Goal: Task Accomplishment & Management: Use online tool/utility

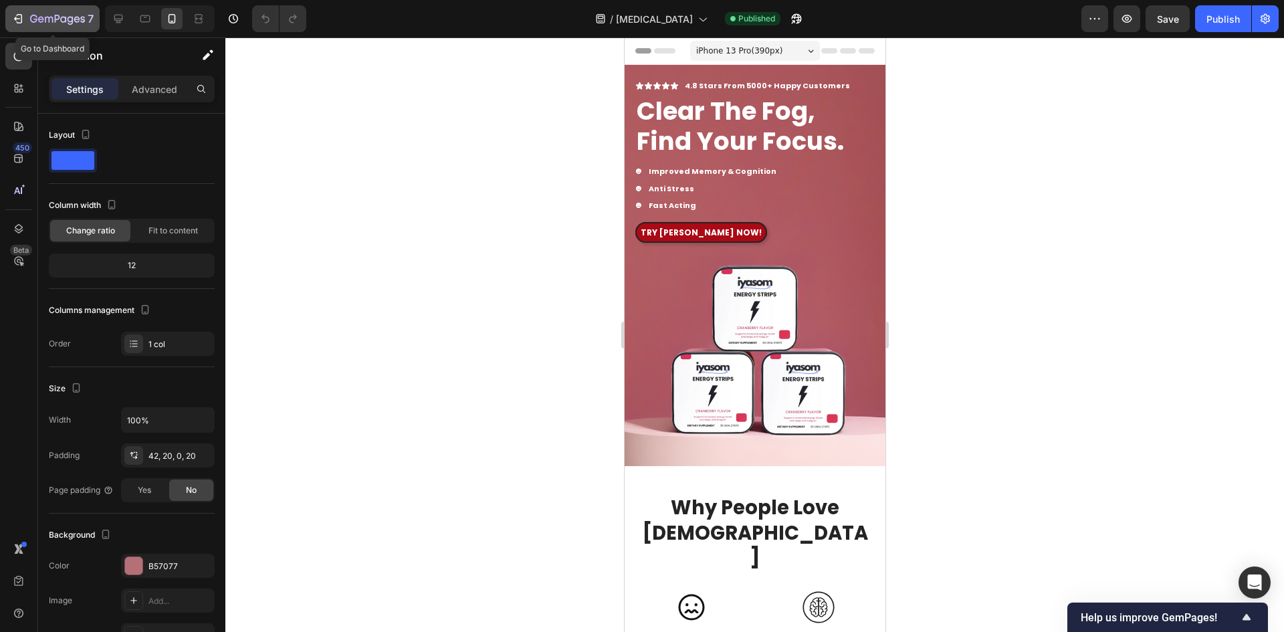
click at [14, 22] on icon "button" at bounding box center [17, 18] width 13 height 13
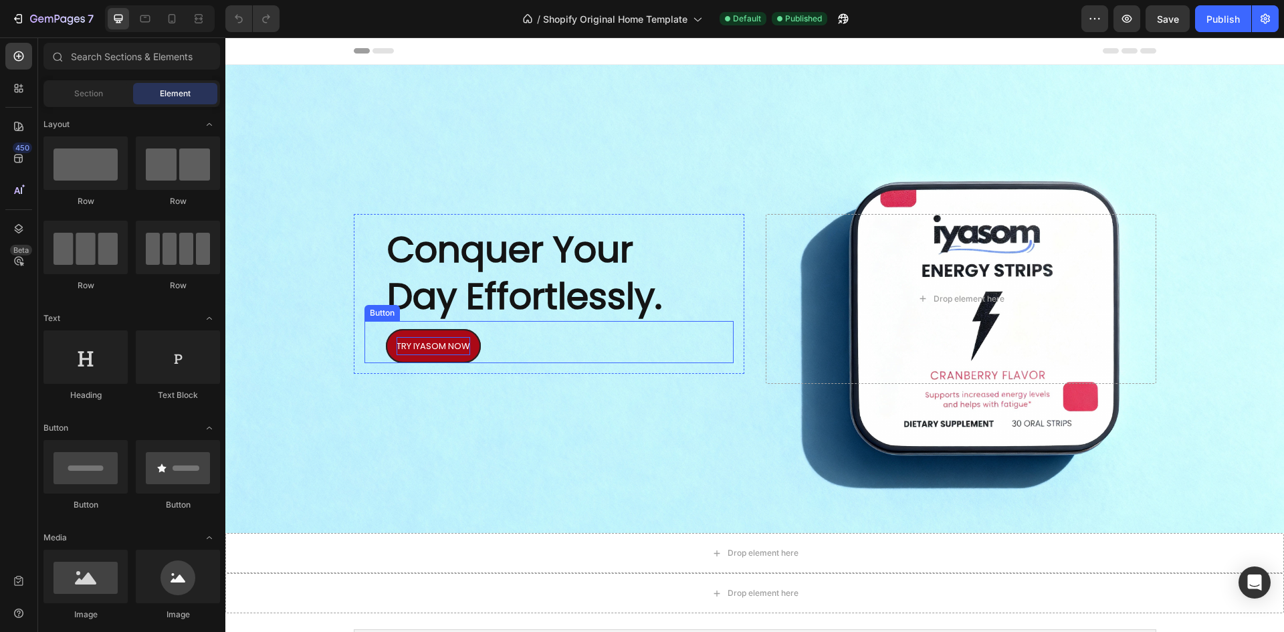
click at [415, 346] on span "TRY IYASOM NOW" at bounding box center [434, 346] width 74 height 13
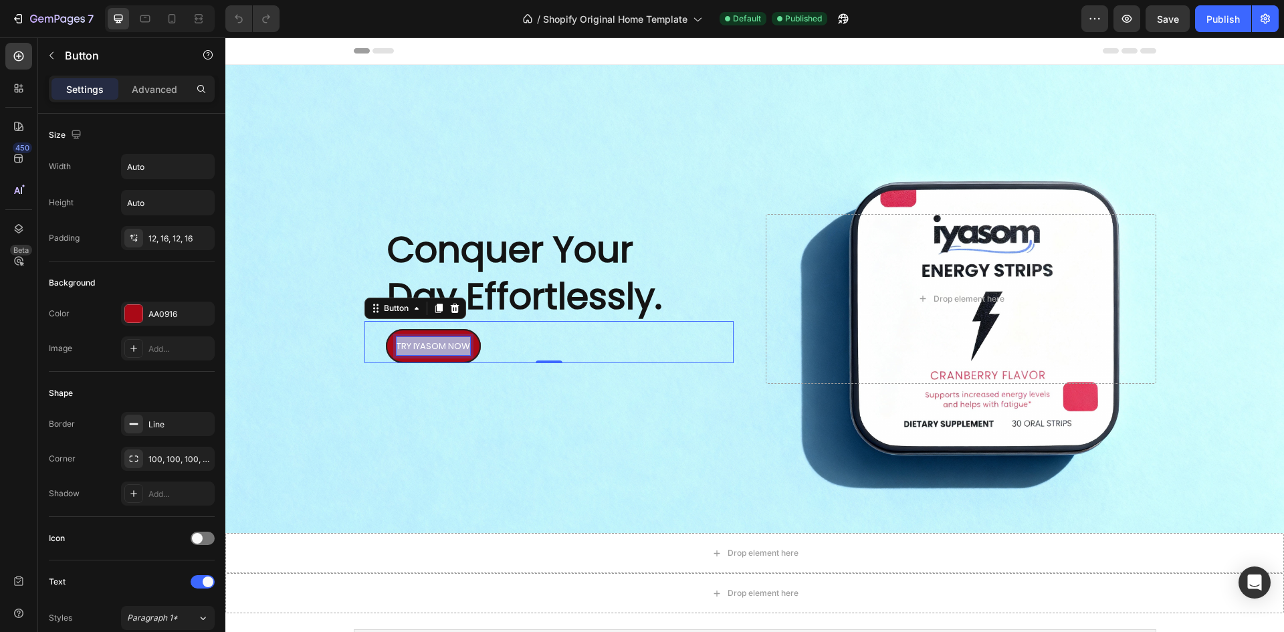
click at [415, 346] on span "TRY IYASOM NOW" at bounding box center [434, 346] width 74 height 13
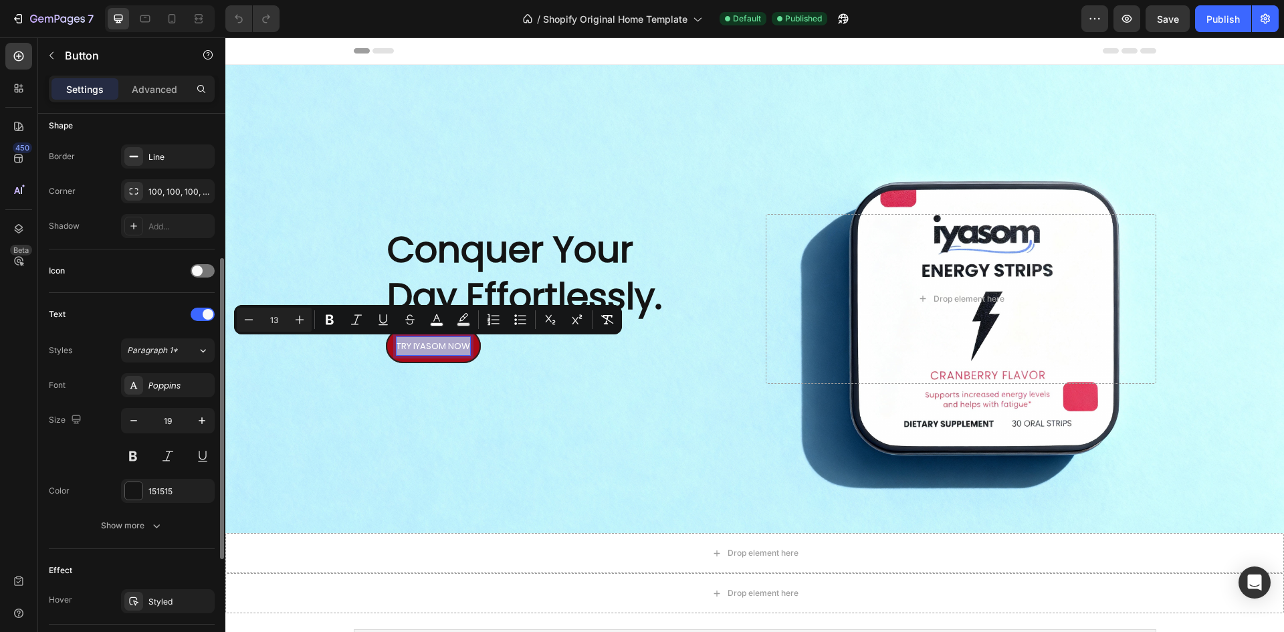
scroll to position [334, 0]
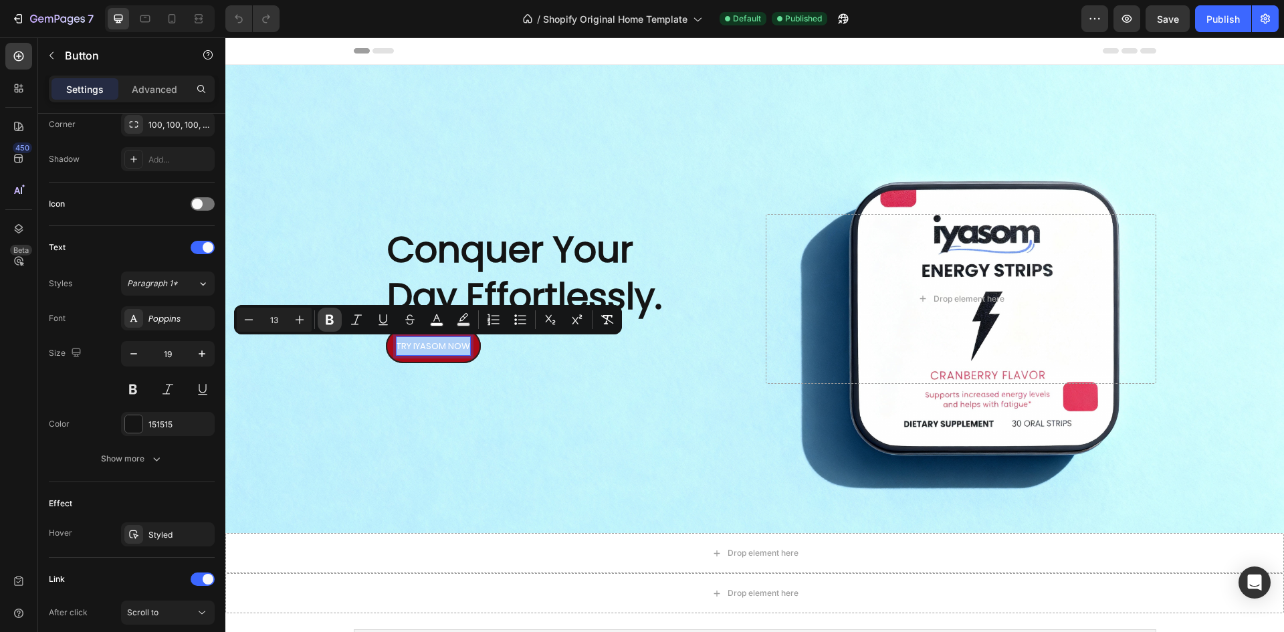
click at [331, 320] on icon "Editor contextual toolbar" at bounding box center [330, 320] width 8 height 10
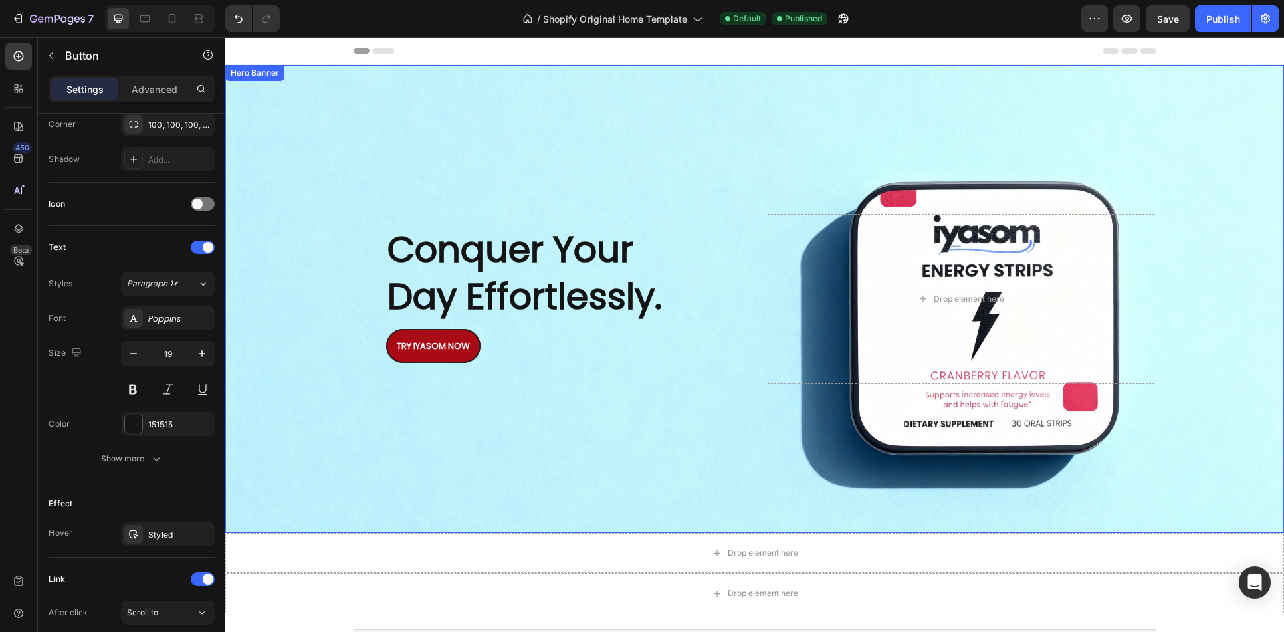
click at [473, 431] on div "Background Image" at bounding box center [754, 299] width 1059 height 468
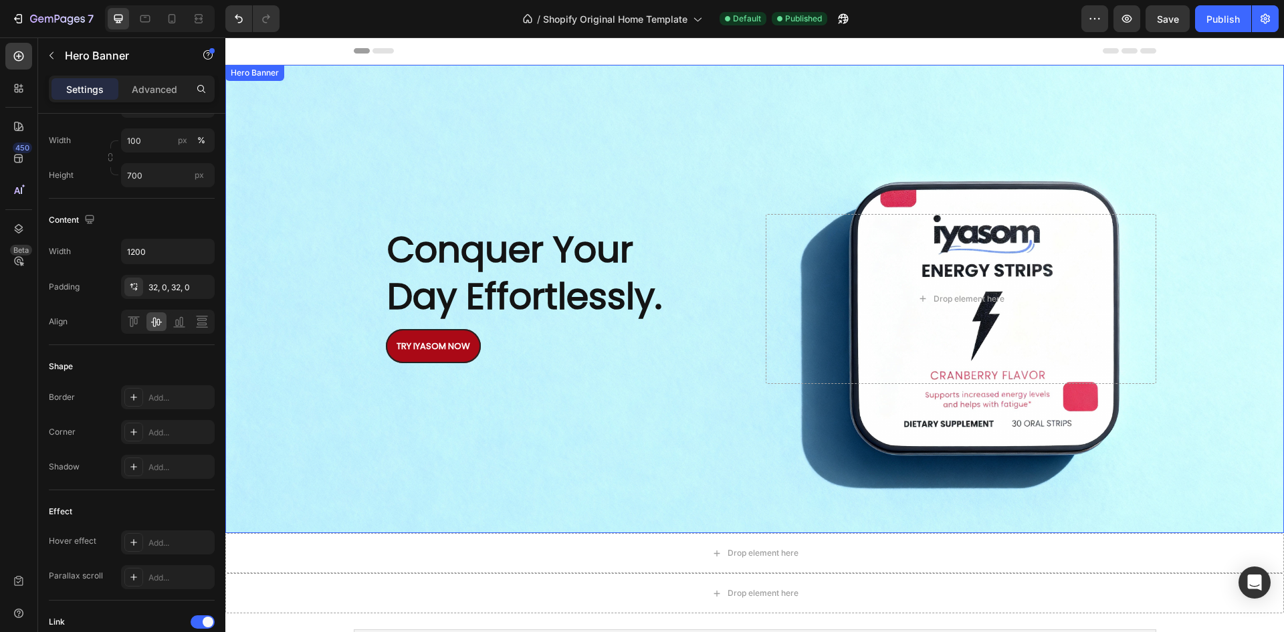
scroll to position [0, 0]
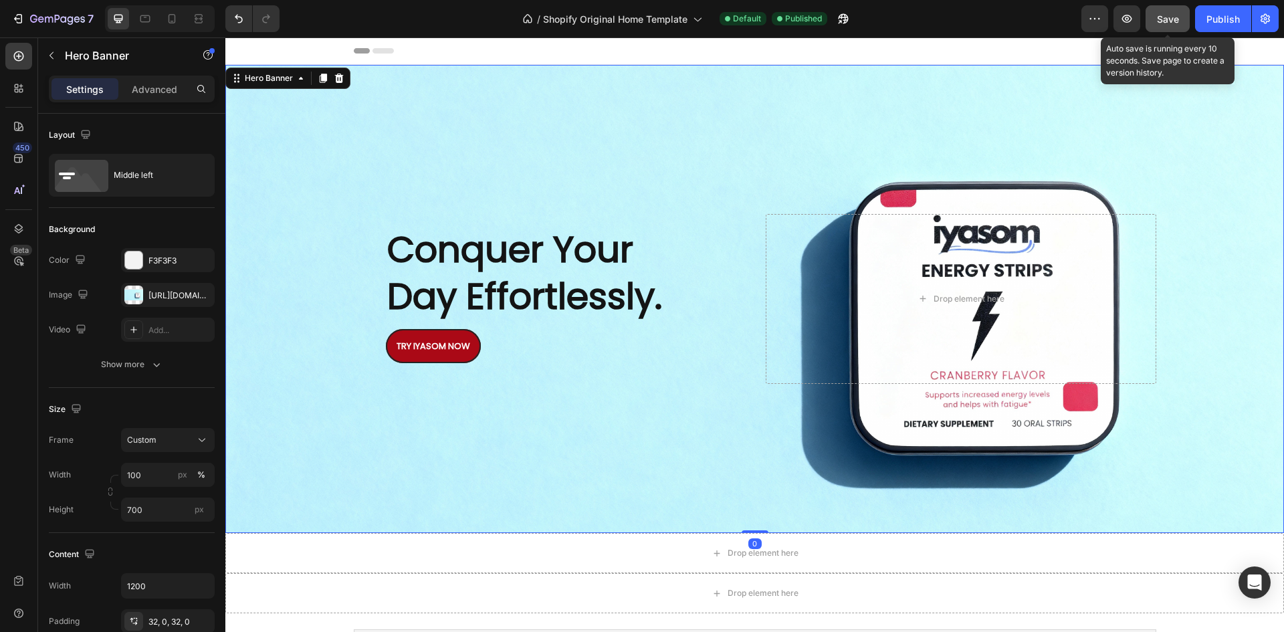
click at [1161, 28] on button "Save" at bounding box center [1168, 18] width 44 height 27
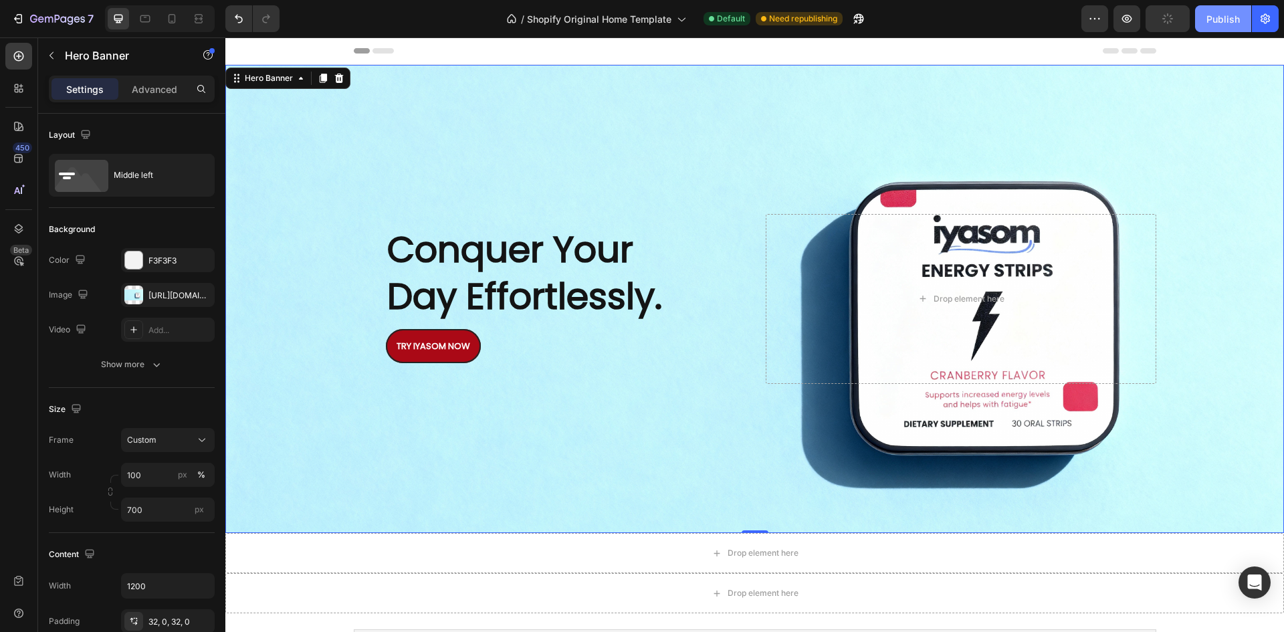
click at [1209, 12] on div "Publish" at bounding box center [1223, 19] width 33 height 14
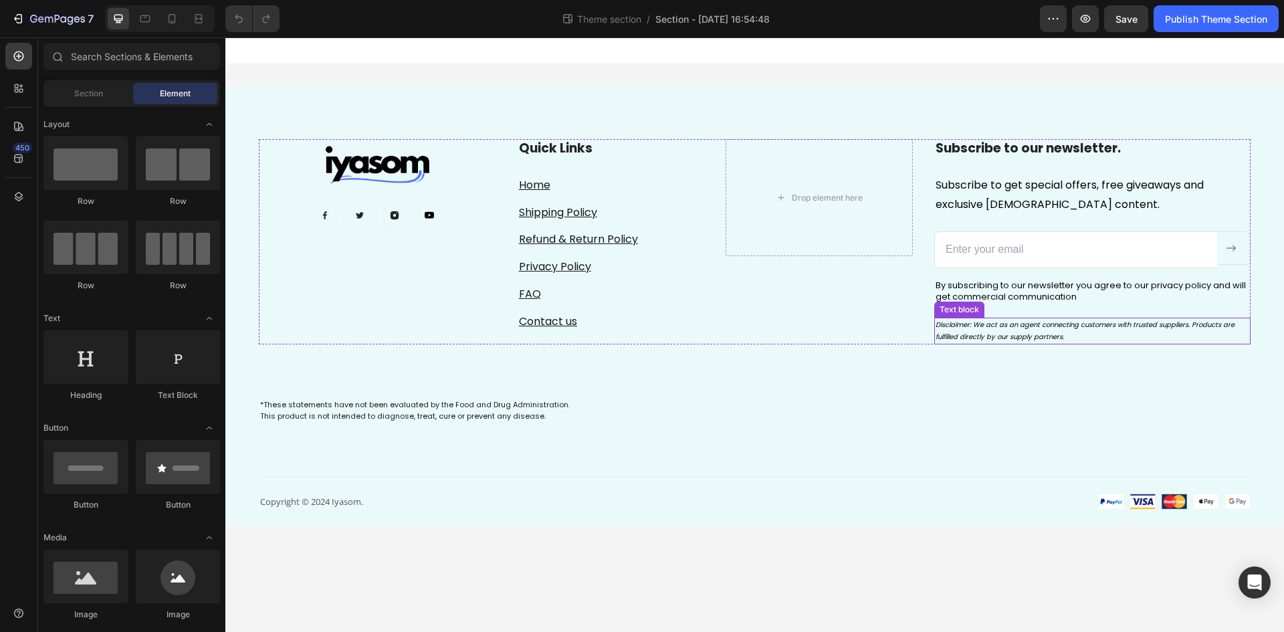
click at [1008, 328] on span "Disclaimer: We act as an agent connecting customers with trusted suppliers. Pro…" at bounding box center [1085, 331] width 299 height 22
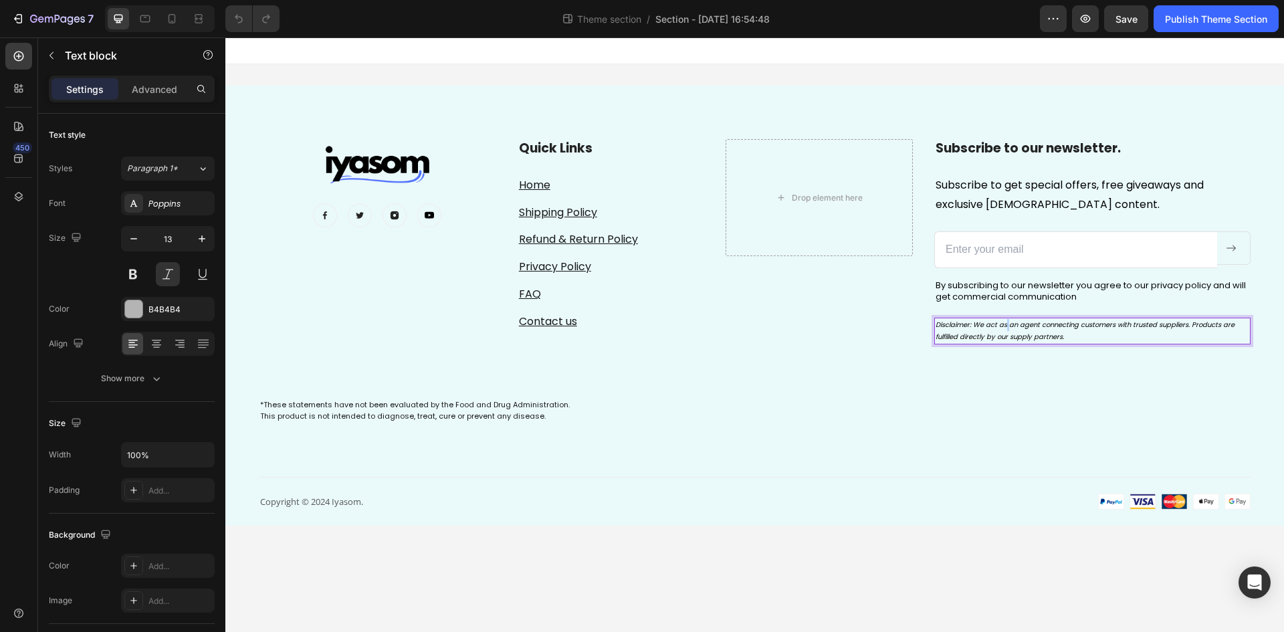
click at [1008, 328] on span "Disclaimer: We act as an agent connecting customers with trusted suppliers. Pro…" at bounding box center [1085, 331] width 299 height 22
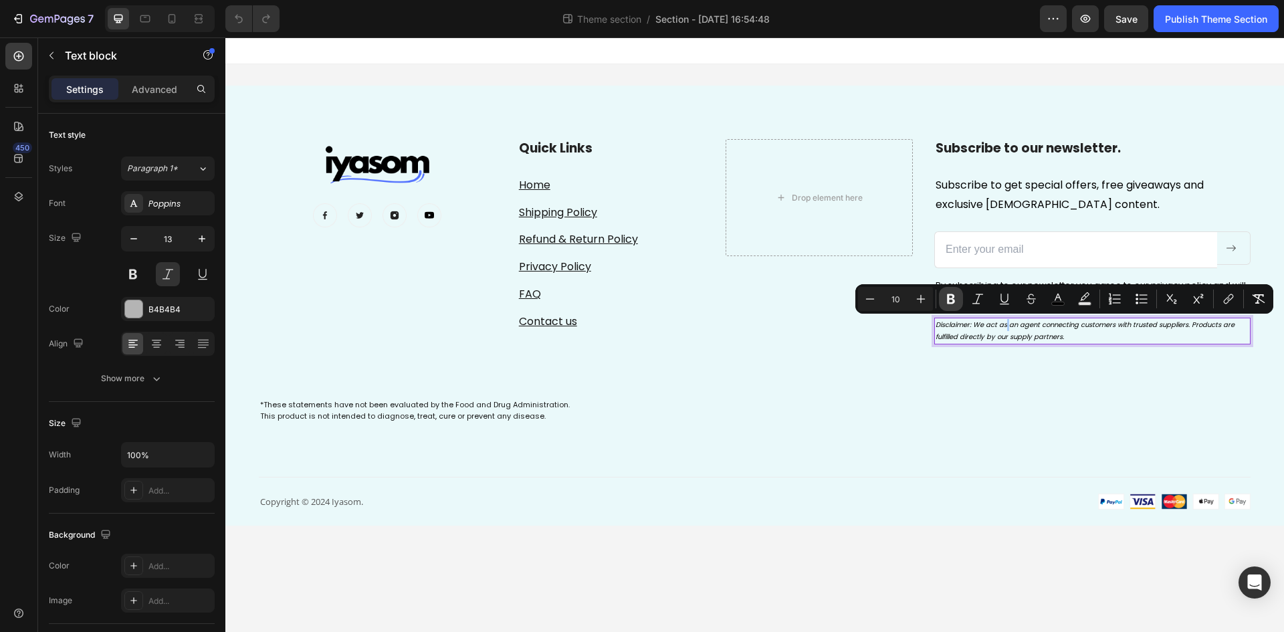
click at [953, 298] on icon "Editor contextual toolbar" at bounding box center [951, 299] width 8 height 10
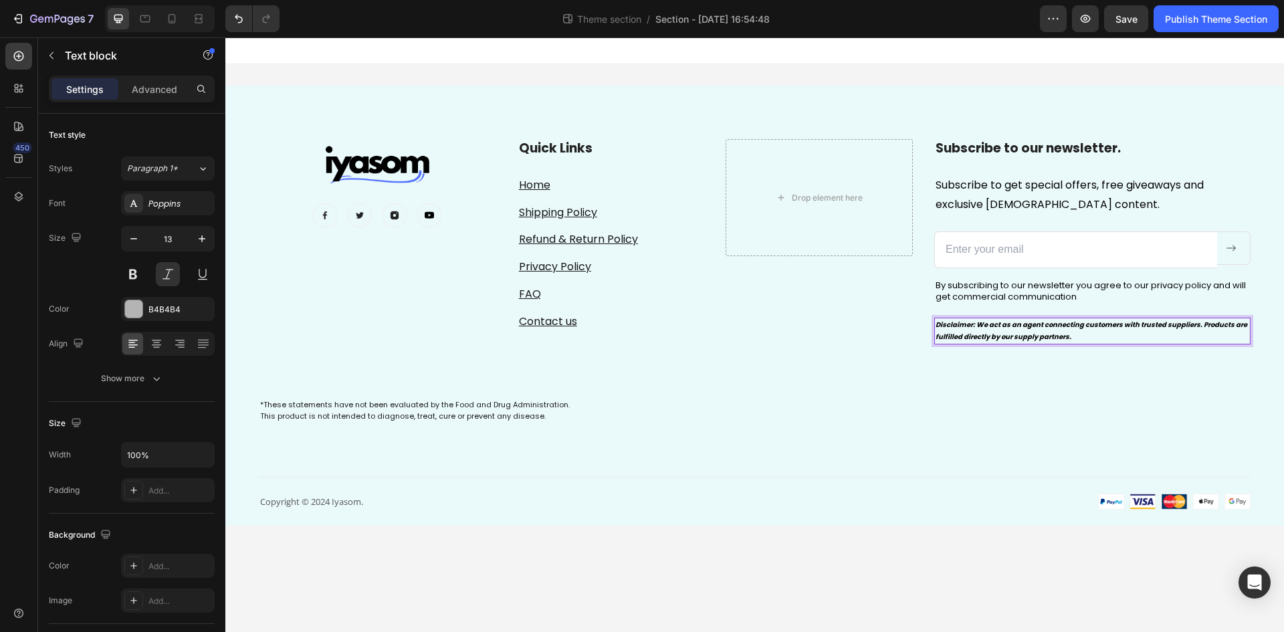
click at [988, 328] on strong "Disclaimer: We act as an agent connecting customers with trusted suppliers. Pro…" at bounding box center [1092, 331] width 312 height 22
click at [1009, 329] on strong "Disclaimer: We act as an agent connecting customers with trusted suppliers. Pro…" at bounding box center [1092, 331] width 312 height 22
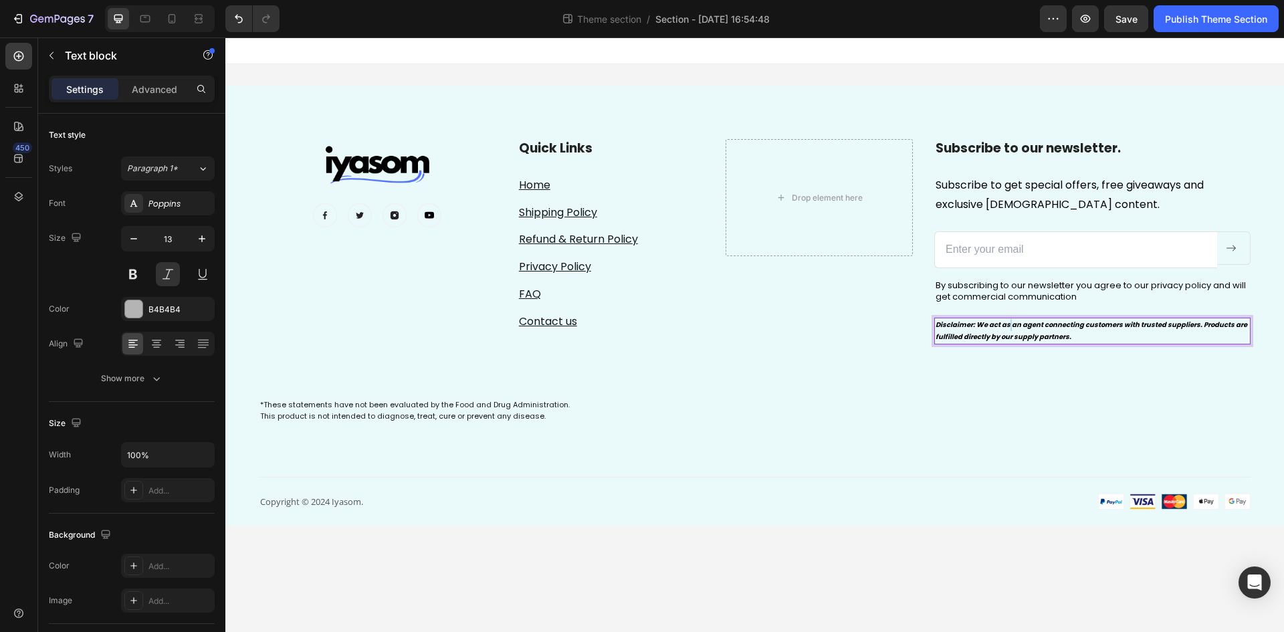
click at [1009, 329] on strong "Disclaimer: We act as an agent connecting customers with trusted suppliers. Pro…" at bounding box center [1092, 331] width 312 height 22
click at [1009, 379] on div "Image Image Image Image Image Row Quick Links Heading Home Text block Shipping …" at bounding box center [755, 324] width 992 height 371
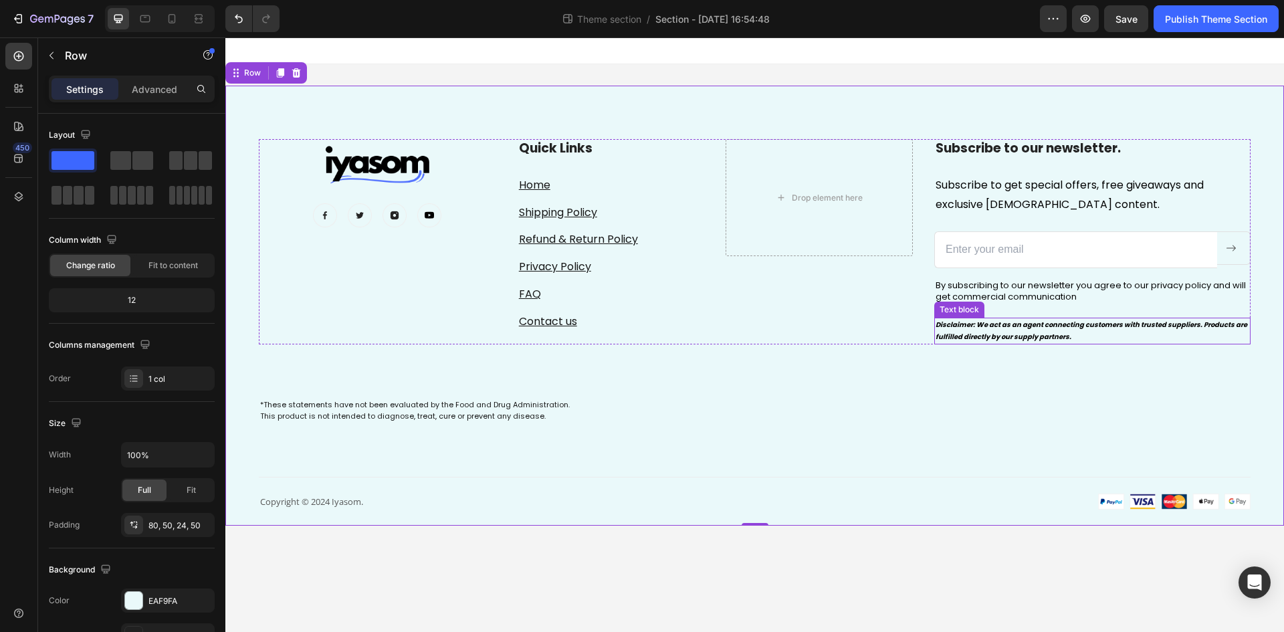
click at [1034, 327] on strong "Disclaimer: We act as an agent connecting customers with trusted suppliers. Pro…" at bounding box center [1092, 331] width 312 height 22
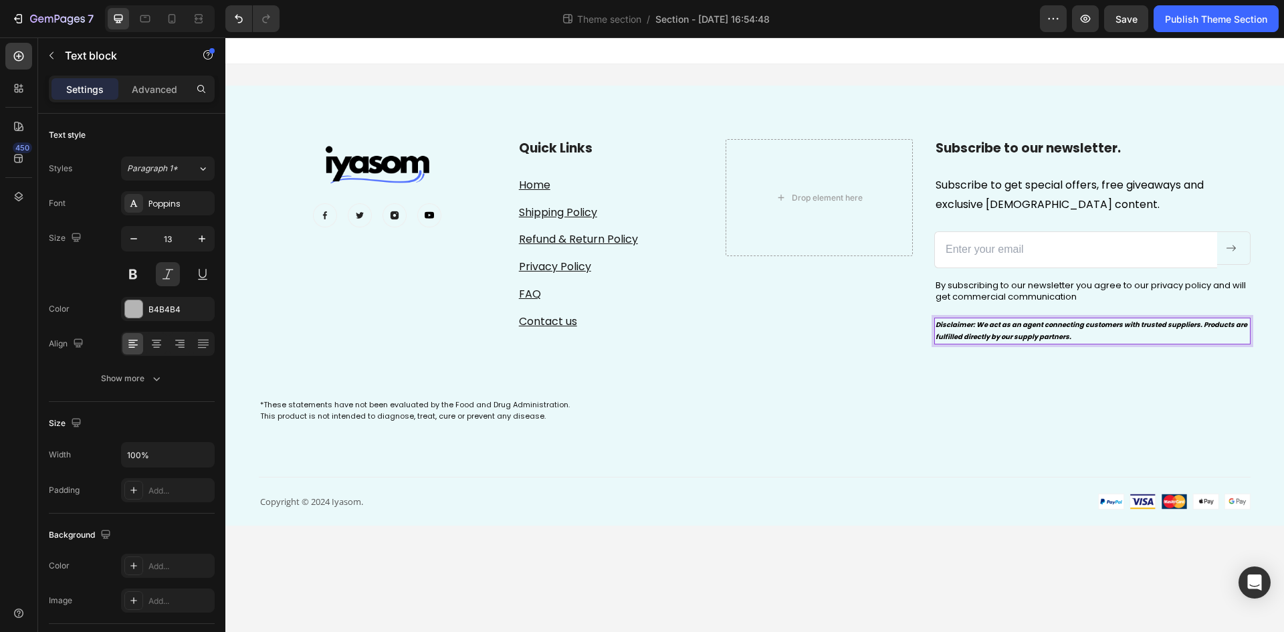
click at [1034, 327] on strong "Disclaimer: We act as an agent connecting customers with trusted suppliers. Pro…" at bounding box center [1092, 331] width 312 height 22
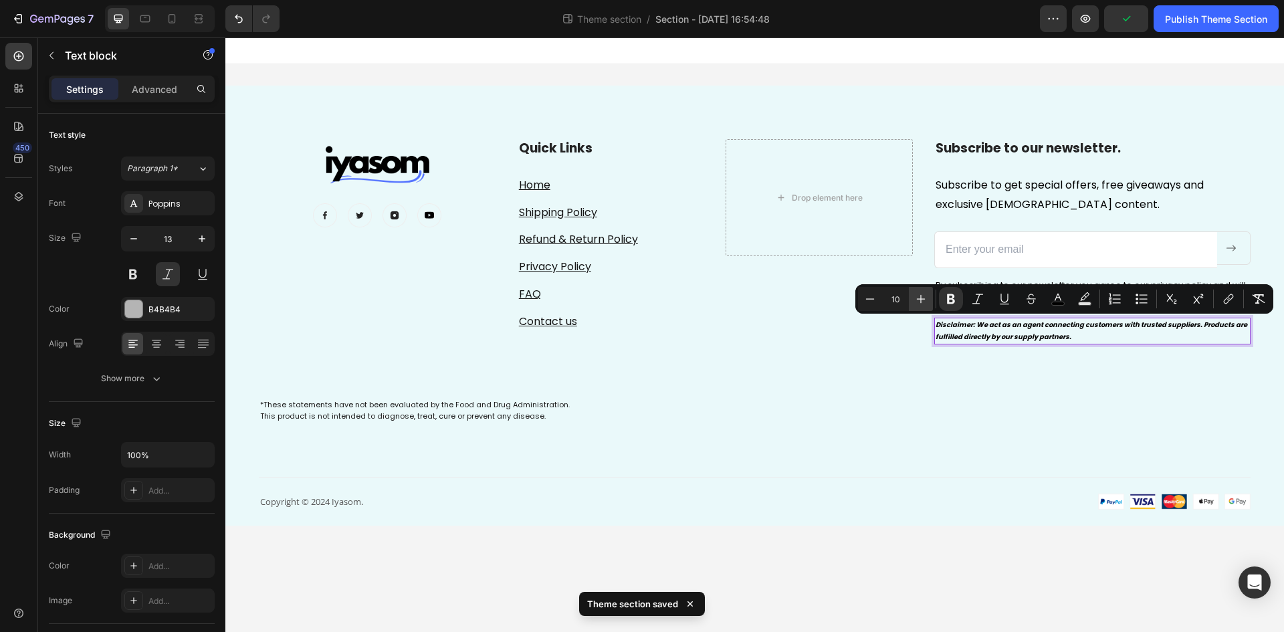
click at [920, 294] on icon "Editor contextual toolbar" at bounding box center [920, 298] width 13 height 13
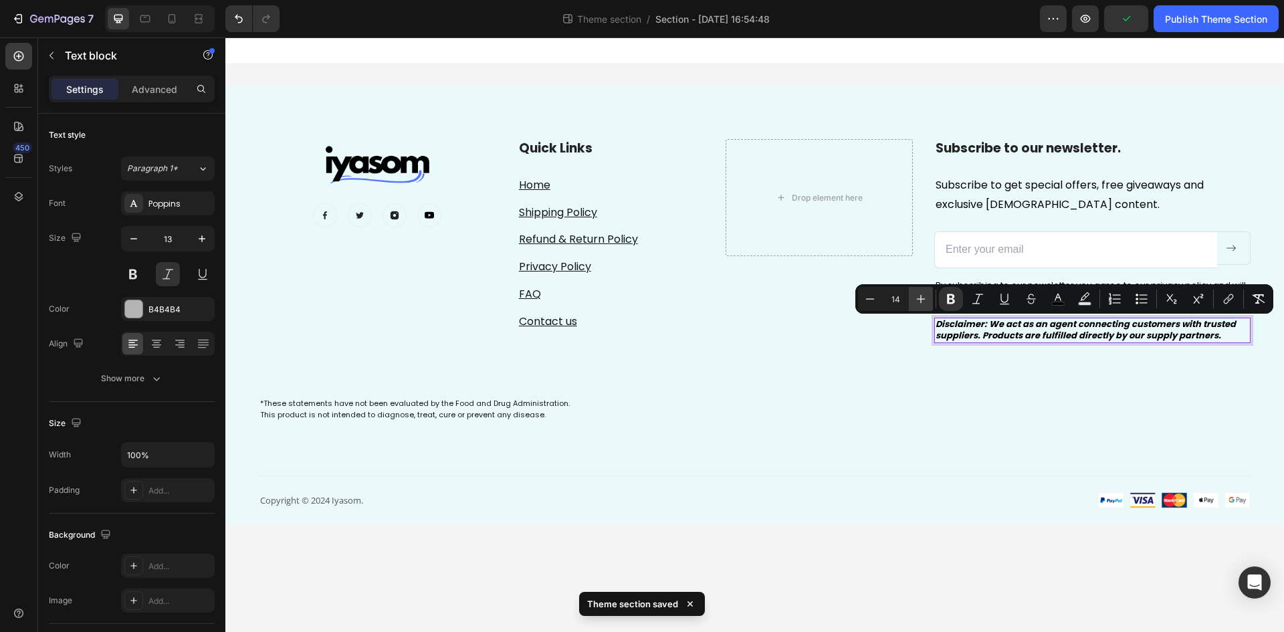
type input "15"
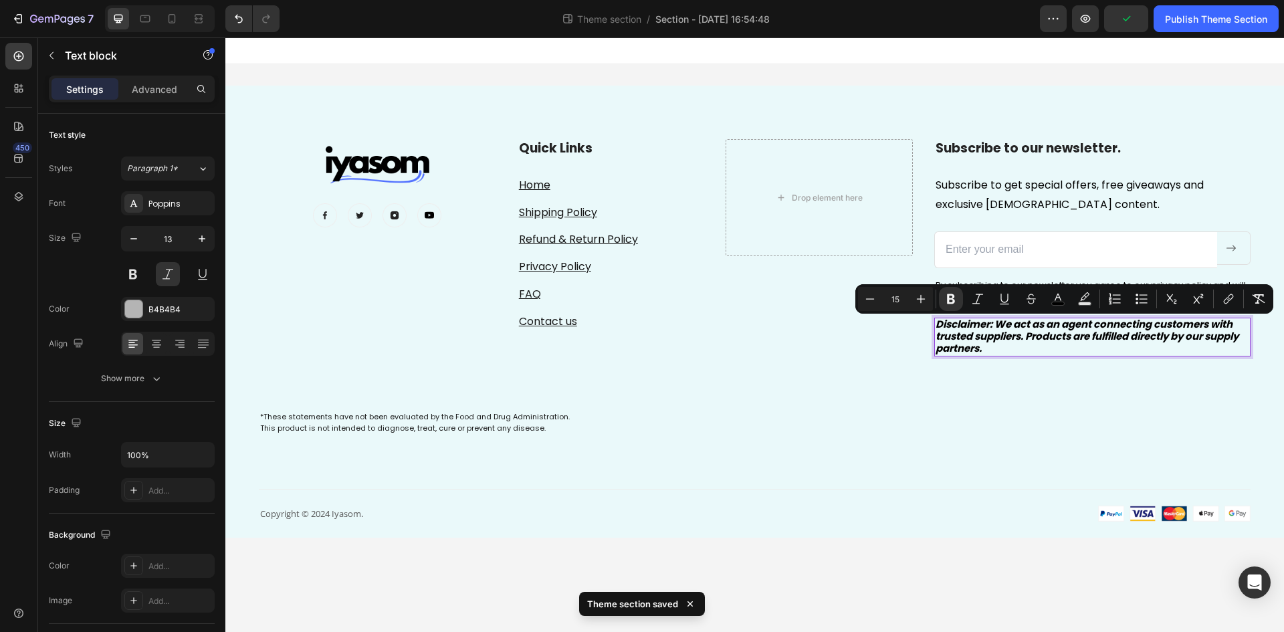
click at [1009, 460] on div "Image Image Image Image Image Row Quick Links Heading Home Text block Shipping …" at bounding box center [755, 330] width 992 height 383
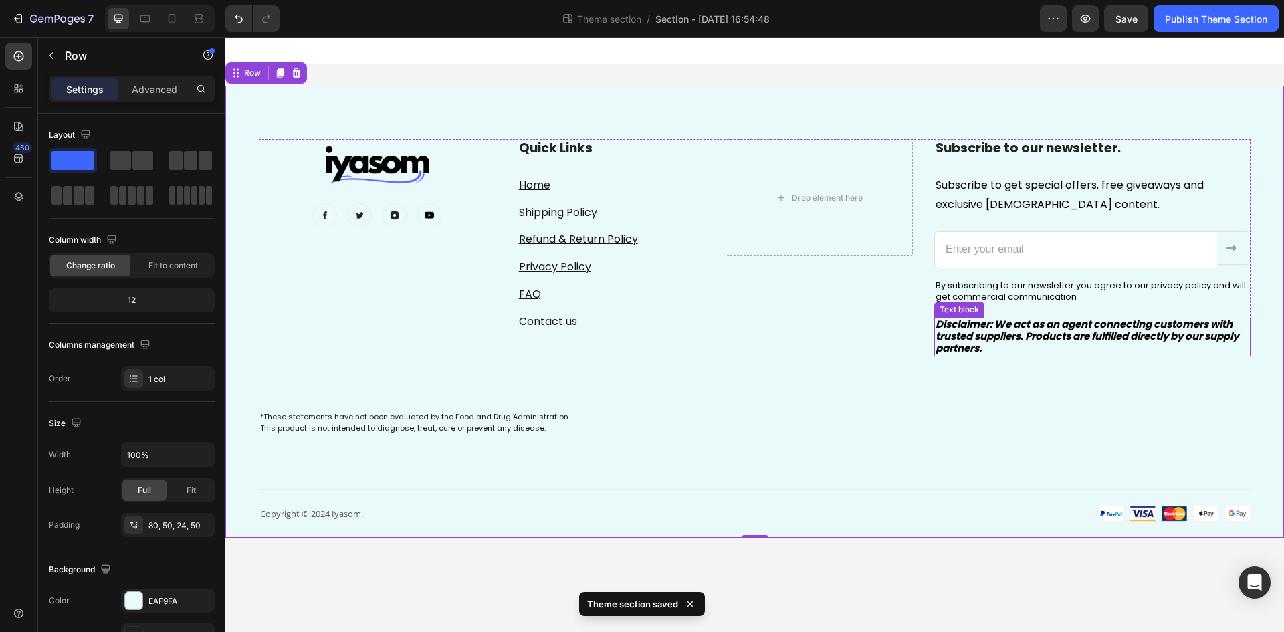
click at [972, 344] on strong "Disclaimer: We act as an agent connecting customers with trusted suppliers. Pro…" at bounding box center [1087, 336] width 303 height 38
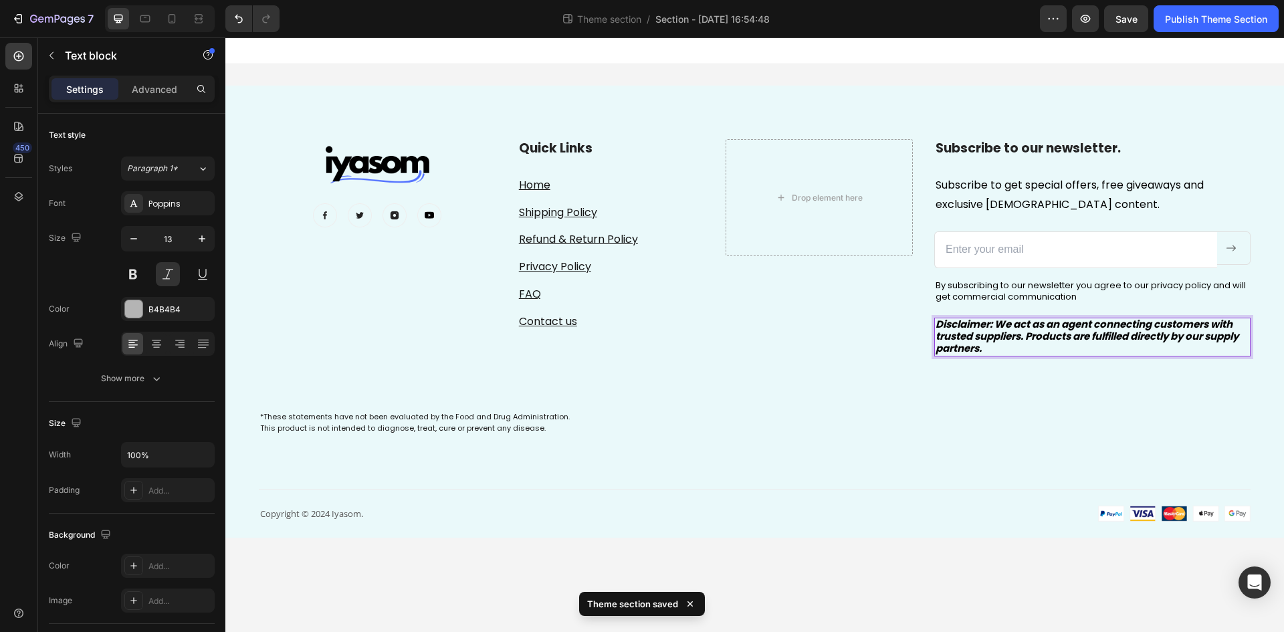
click at [972, 344] on strong "Disclaimer: We act as an agent connecting customers with trusted suppliers. Pro…" at bounding box center [1087, 336] width 303 height 38
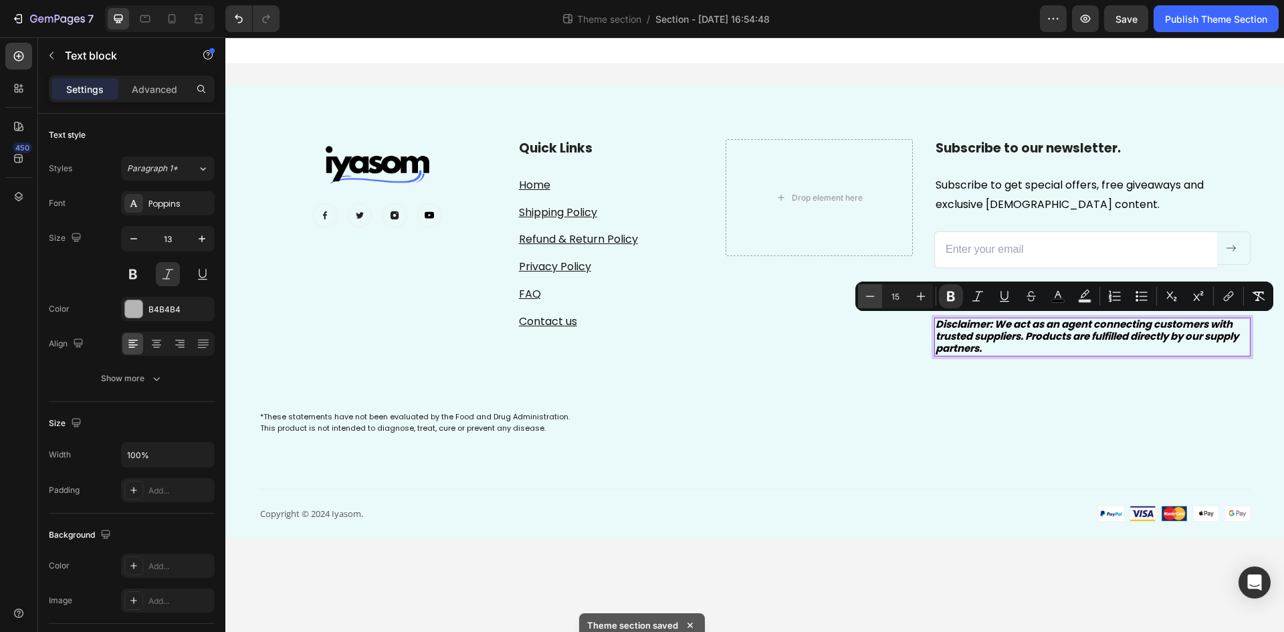
click at [869, 296] on icon "Editor contextual toolbar" at bounding box center [870, 296] width 9 height 1
type input "13"
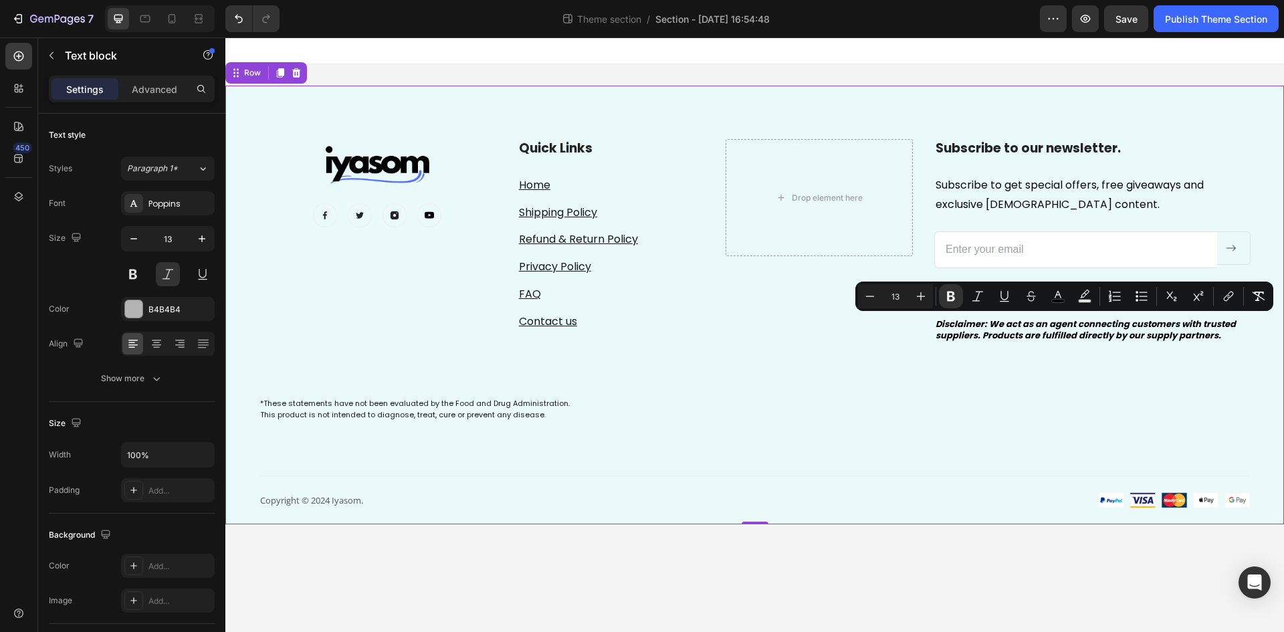
click at [980, 445] on div "Image Image Image Image Image Row Quick Links Heading Home Text block Shipping …" at bounding box center [755, 323] width 992 height 369
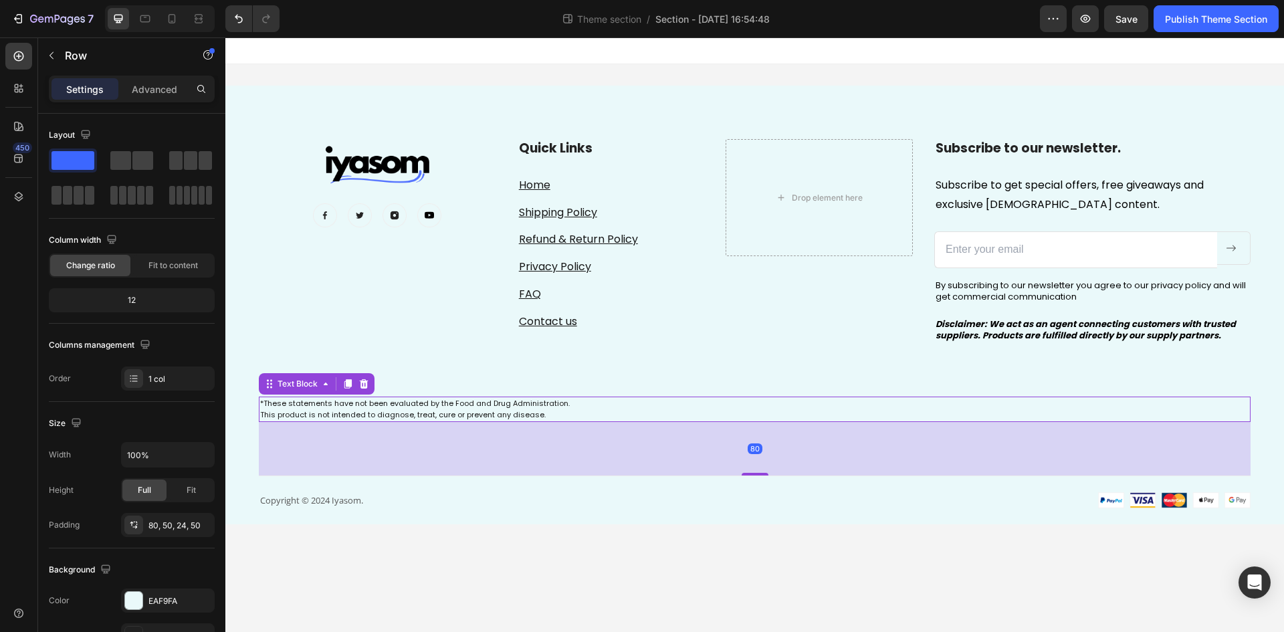
click at [464, 415] on span "This product is not intended to diagnose, treat, cure or prevent any disease." at bounding box center [403, 414] width 286 height 11
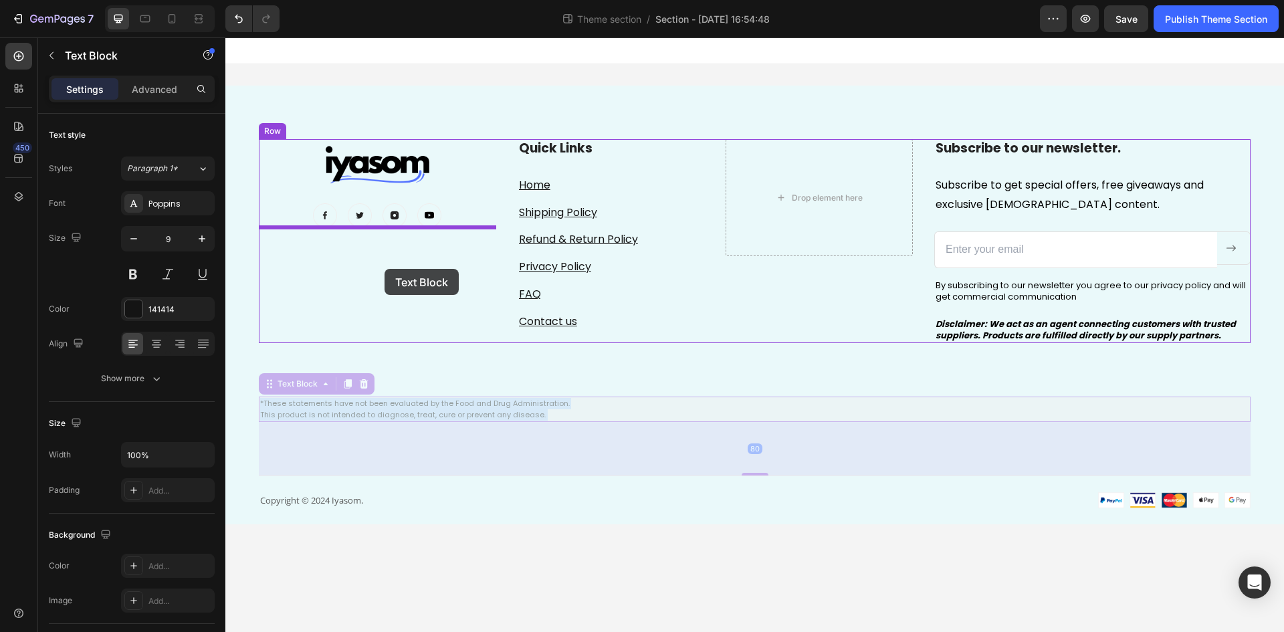
drag, startPoint x: 449, startPoint y: 410, endPoint x: 385, endPoint y: 269, distance: 155.0
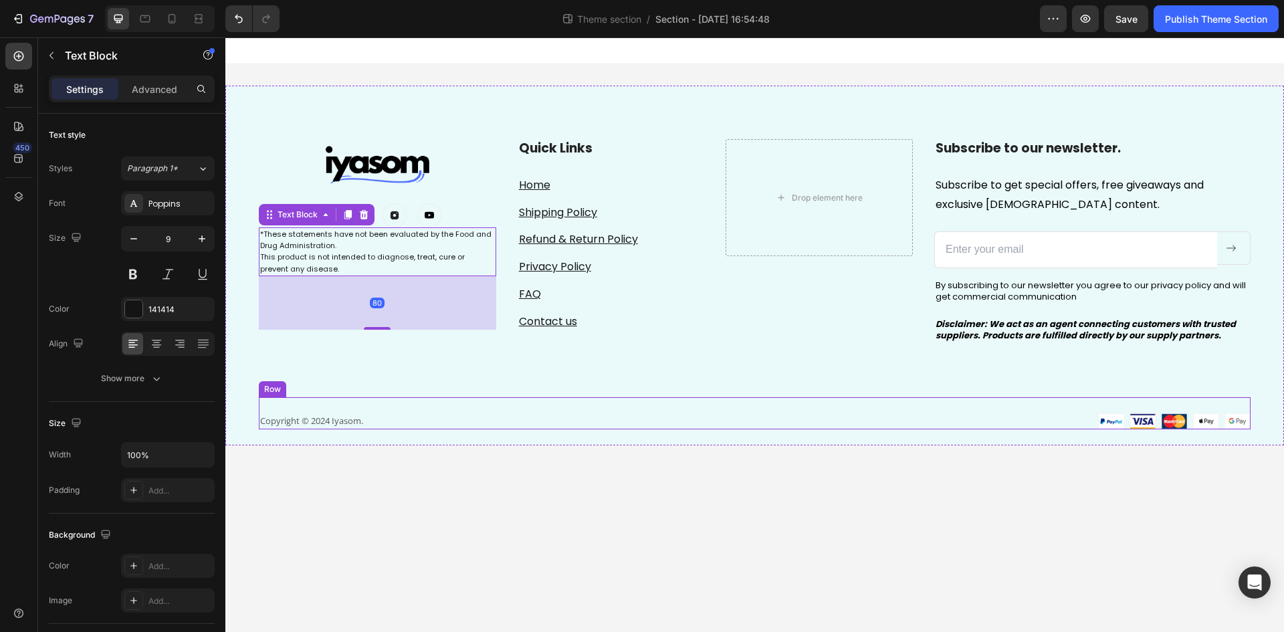
click at [599, 426] on p "Copyright © 2024 Iyasom." at bounding box center [505, 420] width 491 height 11
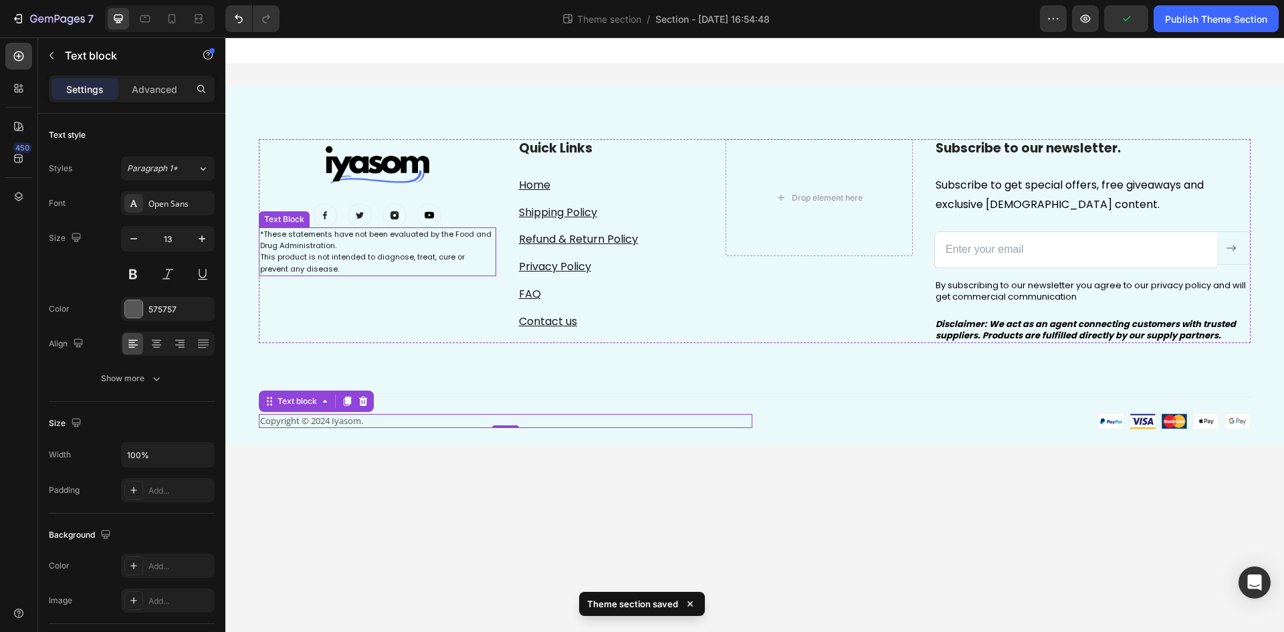
click at [273, 255] on span "This product is not intended to diagnose, treat, cure or prevent any disease." at bounding box center [362, 262] width 205 height 22
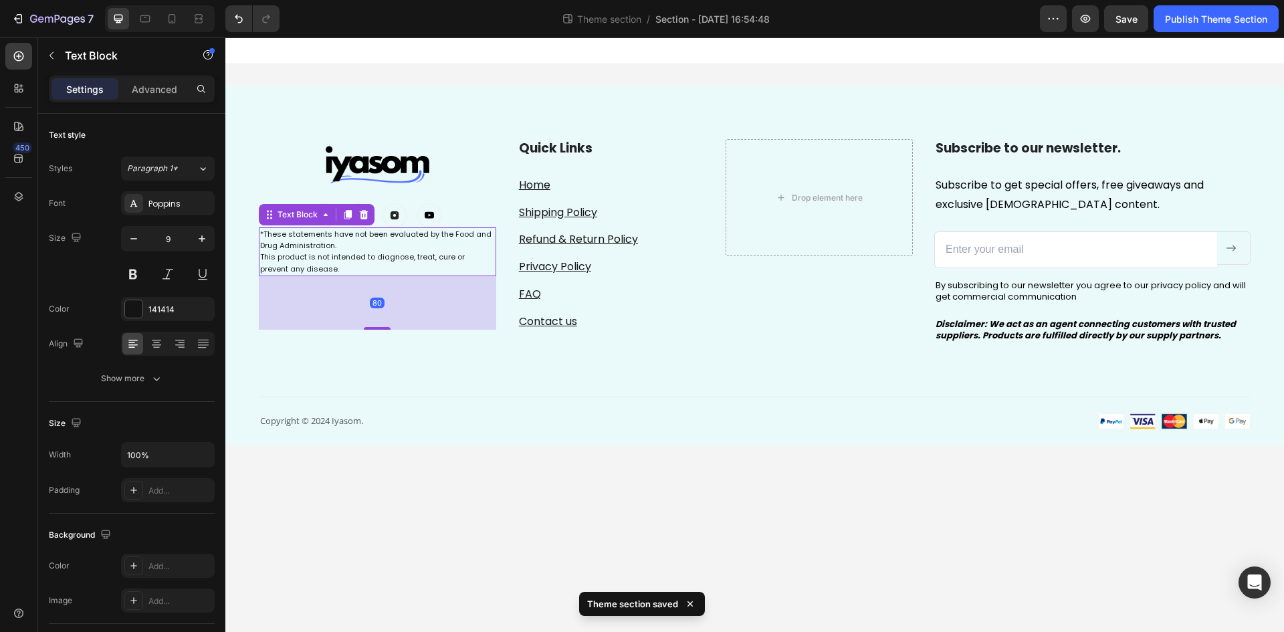
click at [262, 259] on span "This product is not intended to diagnose, treat, cure or prevent any disease." at bounding box center [362, 262] width 205 height 22
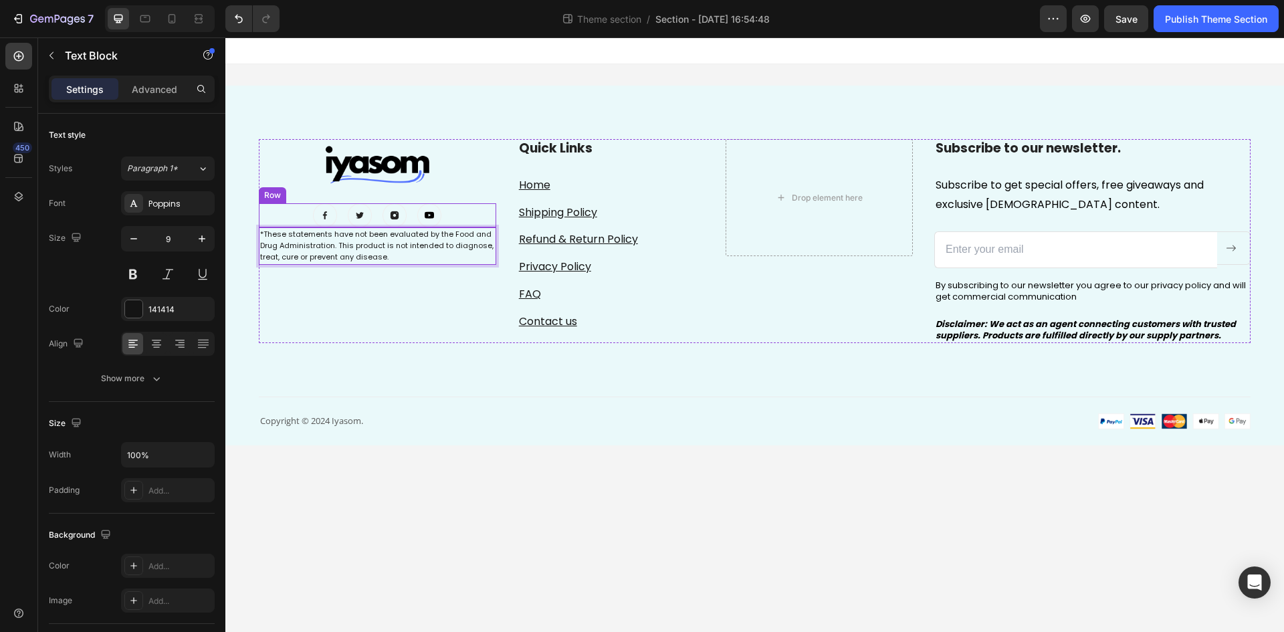
click at [475, 204] on div "Image Image Image Image Row" at bounding box center [377, 215] width 237 height 24
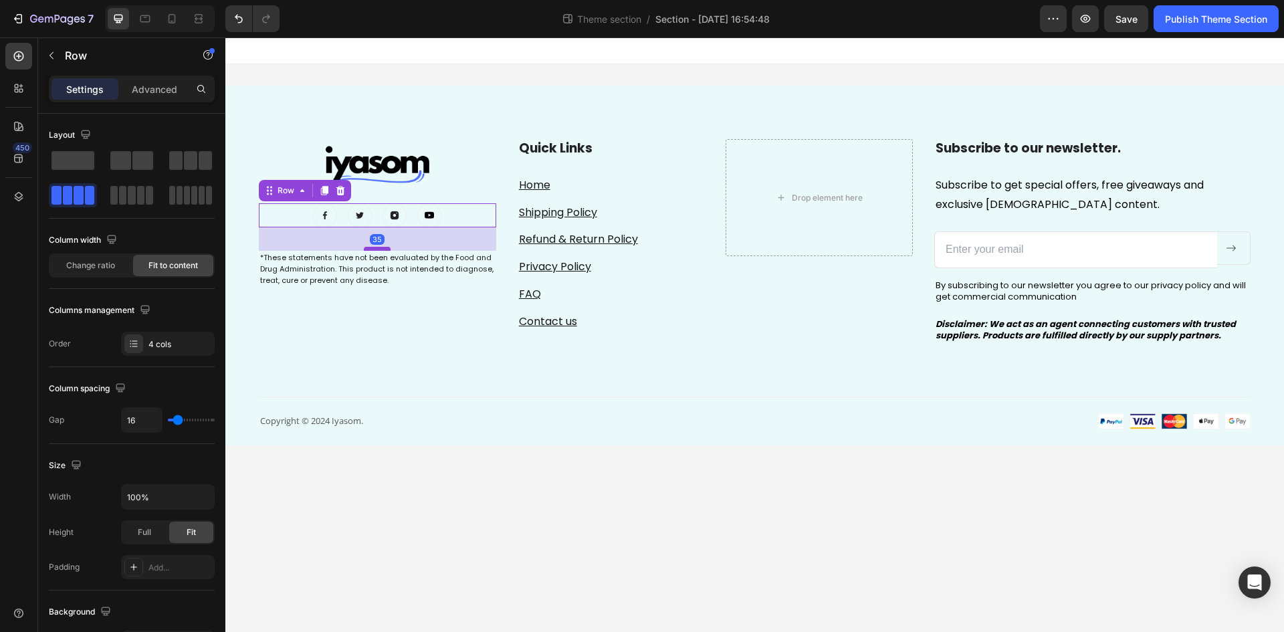
drag, startPoint x: 385, startPoint y: 226, endPoint x: 387, endPoint y: 249, distance: 23.6
click at [387, 249] on div at bounding box center [377, 249] width 27 height 4
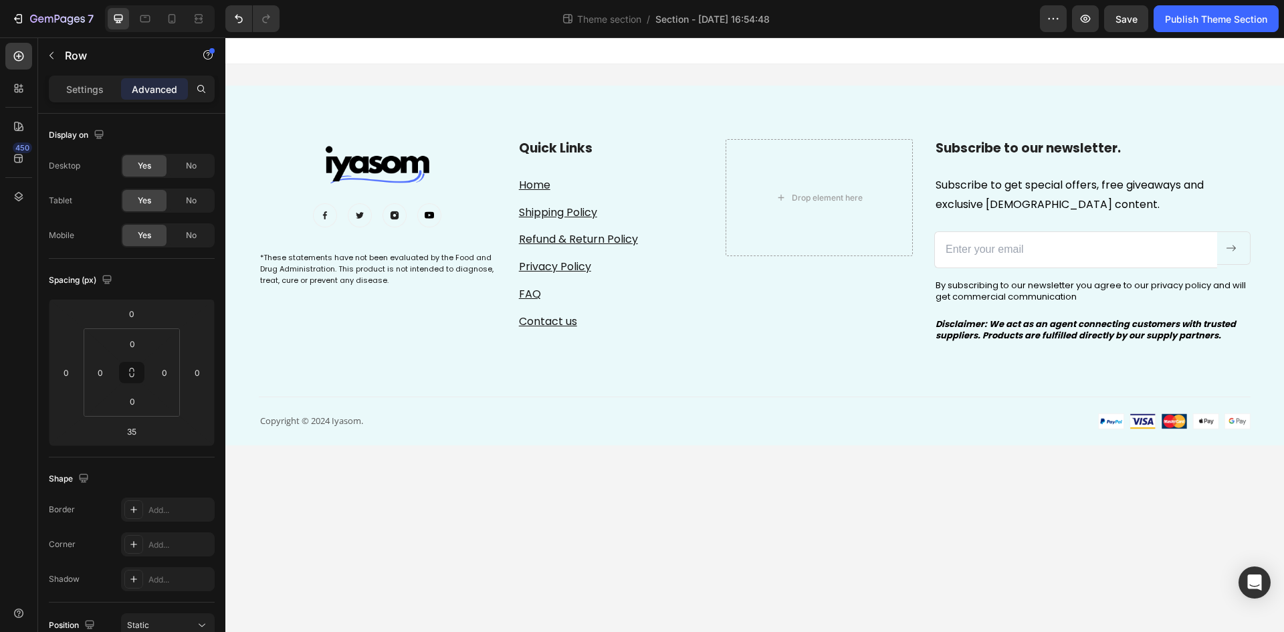
click at [570, 487] on body "Image Image Image Image Image Row *These statements have not been evaluated by …" at bounding box center [754, 334] width 1059 height 595
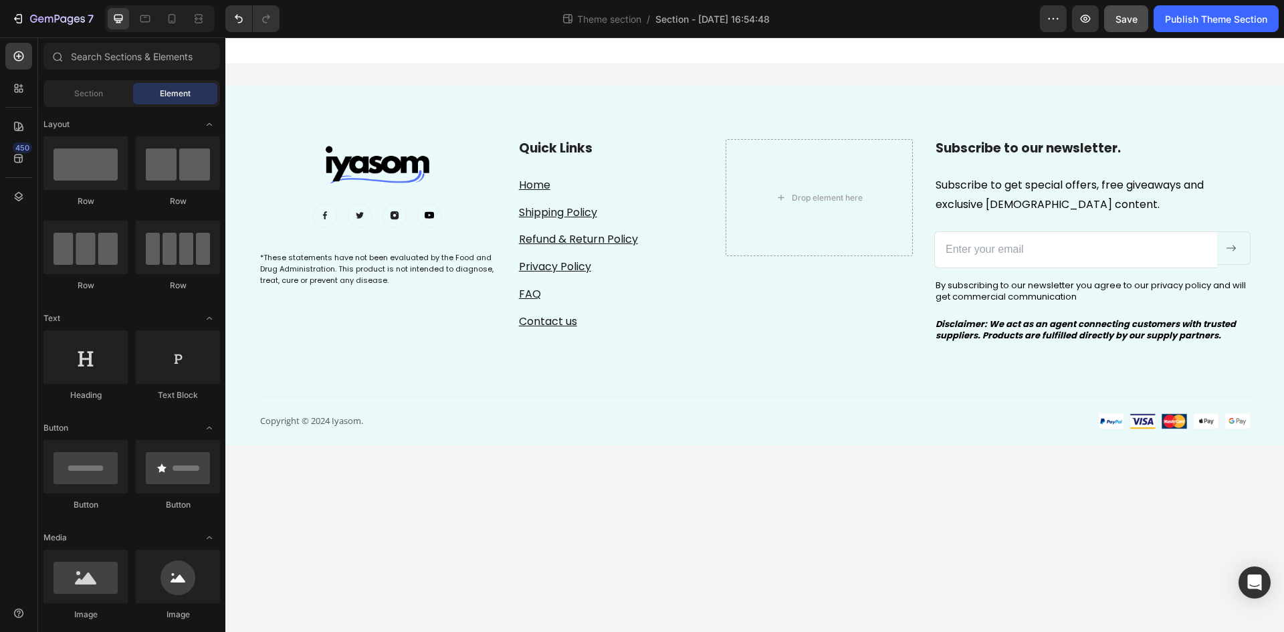
click at [1121, 22] on span "Save" at bounding box center [1127, 18] width 22 height 11
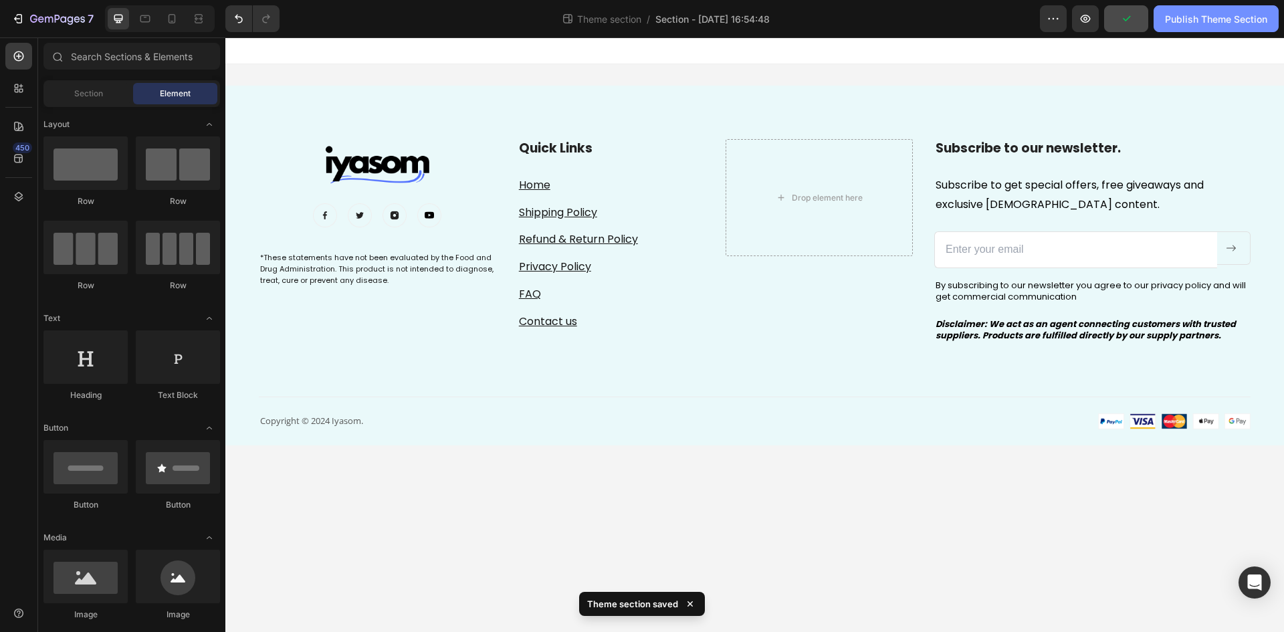
click at [1182, 14] on div "Publish Theme Section" at bounding box center [1216, 19] width 102 height 14
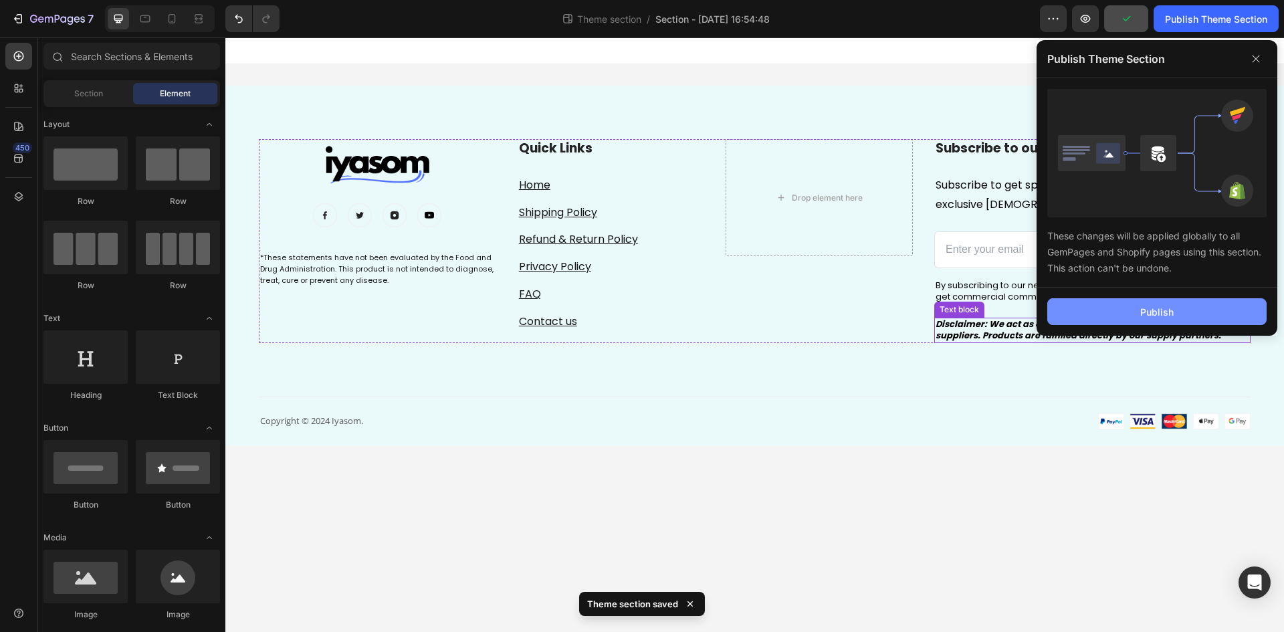
click at [1165, 323] on button "Publish" at bounding box center [1156, 311] width 219 height 27
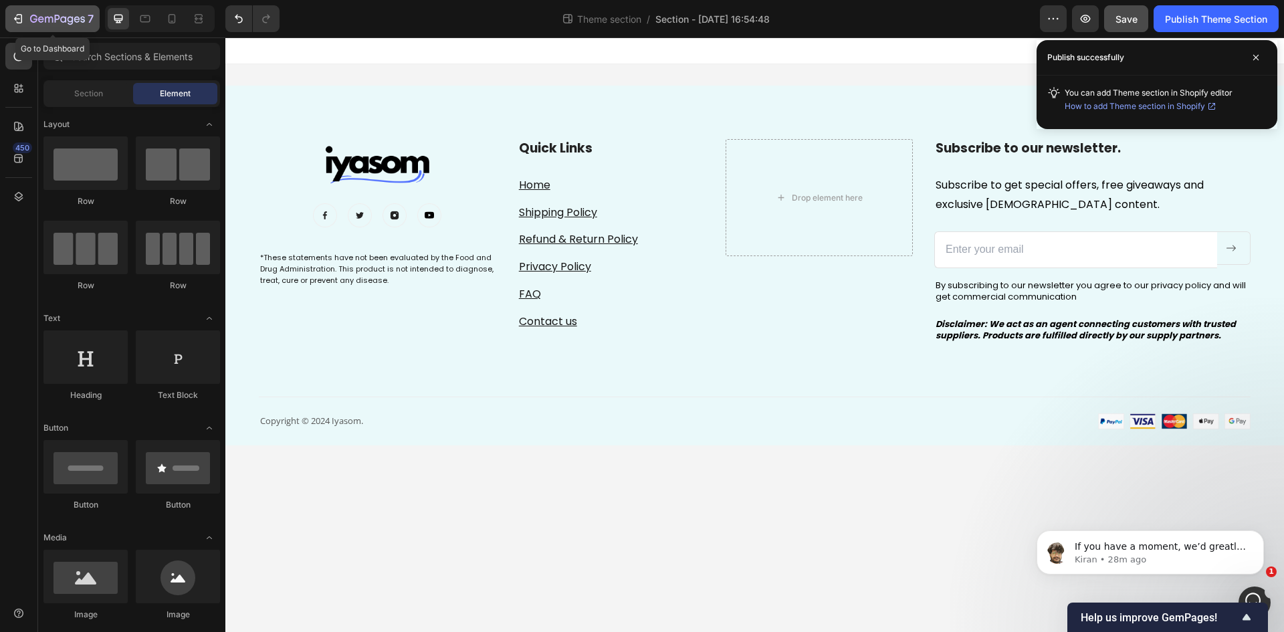
click at [16, 14] on icon "button" at bounding box center [17, 18] width 13 height 13
